Goal: Transaction & Acquisition: Book appointment/travel/reservation

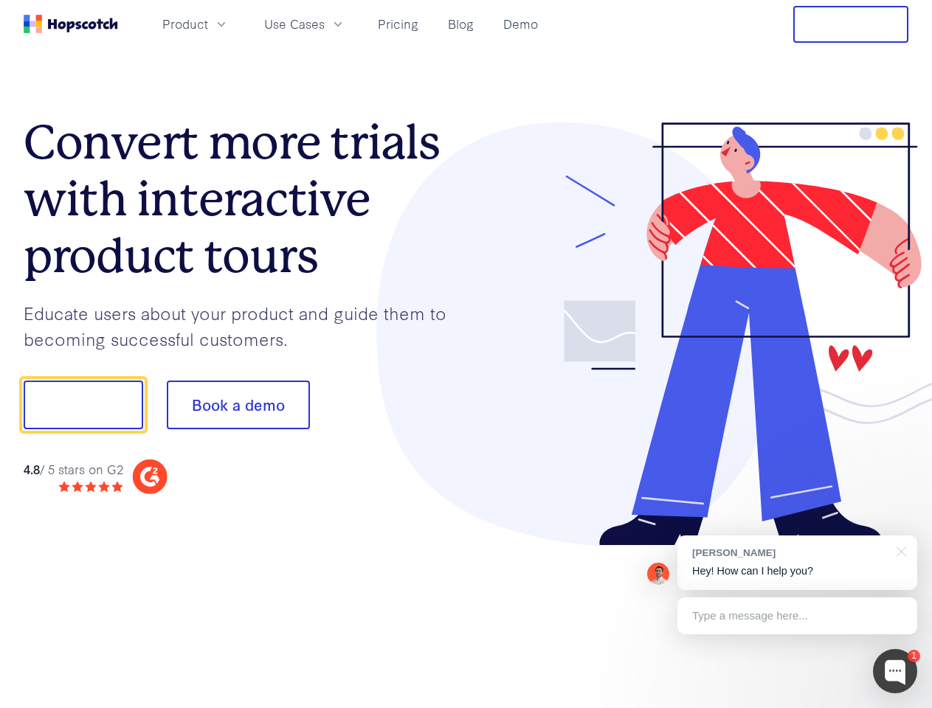
click at [466, 354] on div at bounding box center [687, 334] width 443 height 424
click at [208, 24] on span "Product" at bounding box center [185, 24] width 46 height 18
click at [325, 24] on span "Use Cases" at bounding box center [294, 24] width 60 height 18
click at [850, 24] on button "Free Trial" at bounding box center [850, 24] width 115 height 37
click at [83, 405] on button "Show me!" at bounding box center [83, 405] width 119 height 49
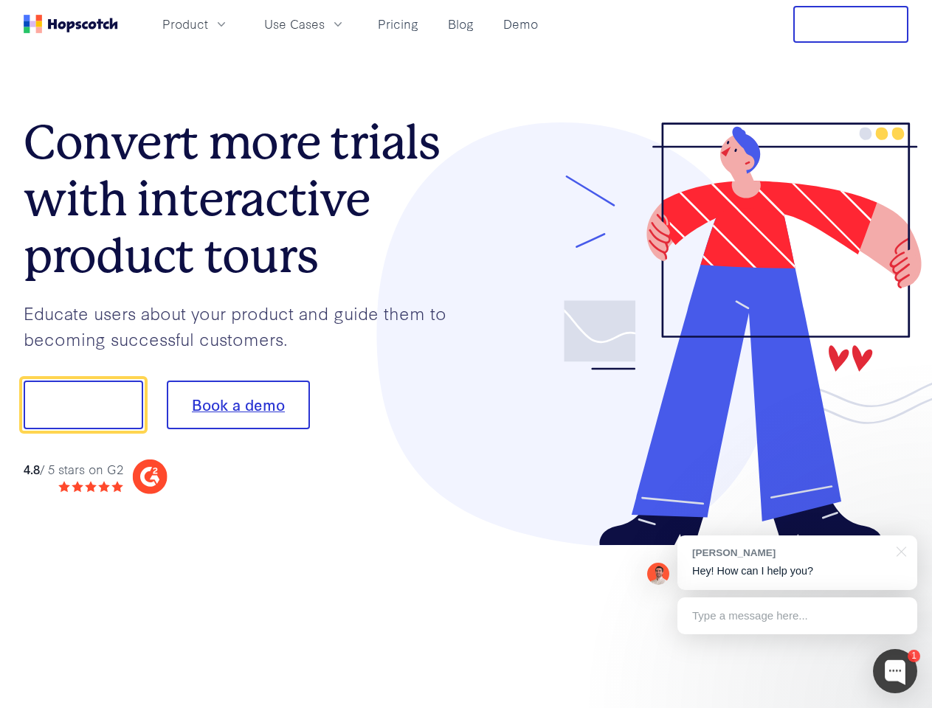
click at [237, 405] on button "Book a demo" at bounding box center [238, 405] width 143 height 49
click at [895, 671] on div at bounding box center [895, 671] width 44 height 44
click at [797, 563] on div "[PERSON_NAME] Hey! How can I help you?" at bounding box center [797, 562] width 240 height 55
click at [898, 550] on div at bounding box center [778, 403] width 277 height 492
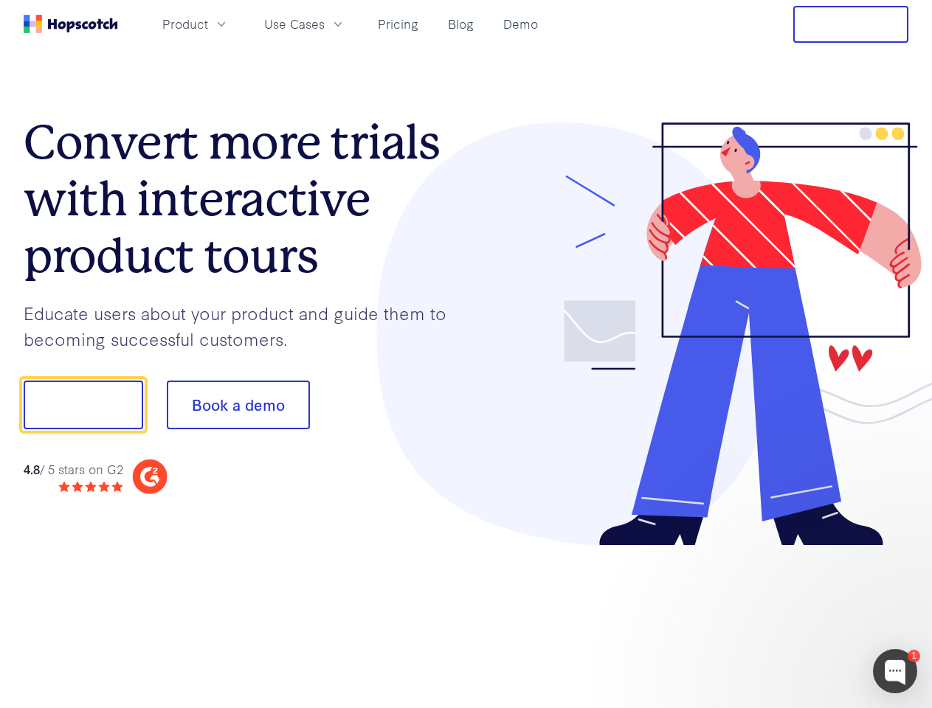
click at [797, 616] on div at bounding box center [778, 403] width 277 height 492
